Goal: Information Seeking & Learning: Learn about a topic

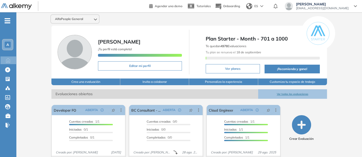
click at [295, 90] on button "Ver todas las evaluaciones" at bounding box center [292, 93] width 69 height 9
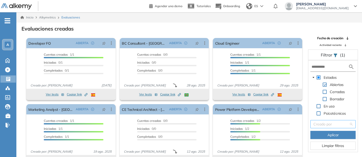
click at [326, 123] on input "search" at bounding box center [332, 124] width 36 height 8
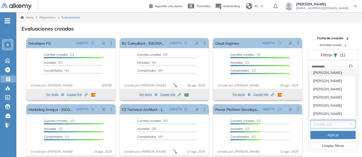
click at [328, 71] on div "[PERSON_NAME]" at bounding box center [332, 73] width 39 height 6
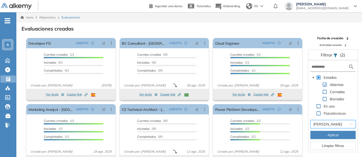
click at [326, 131] on button "Aplicar" at bounding box center [333, 135] width 45 height 8
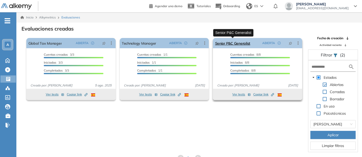
click at [228, 41] on link "Senior P&C Generalist" at bounding box center [232, 43] width 35 height 10
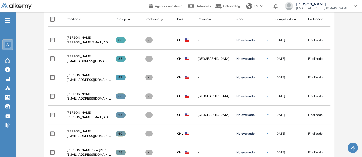
scroll to position [170, 0]
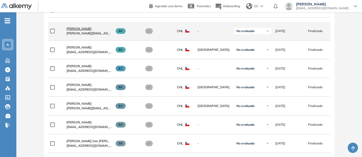
click at [78, 28] on span "[PERSON_NAME]" at bounding box center [79, 29] width 25 height 4
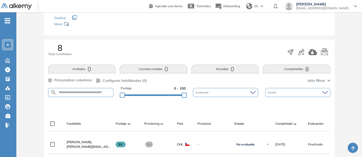
scroll to position [57, 0]
